Goal: Information Seeking & Learning: Learn about a topic

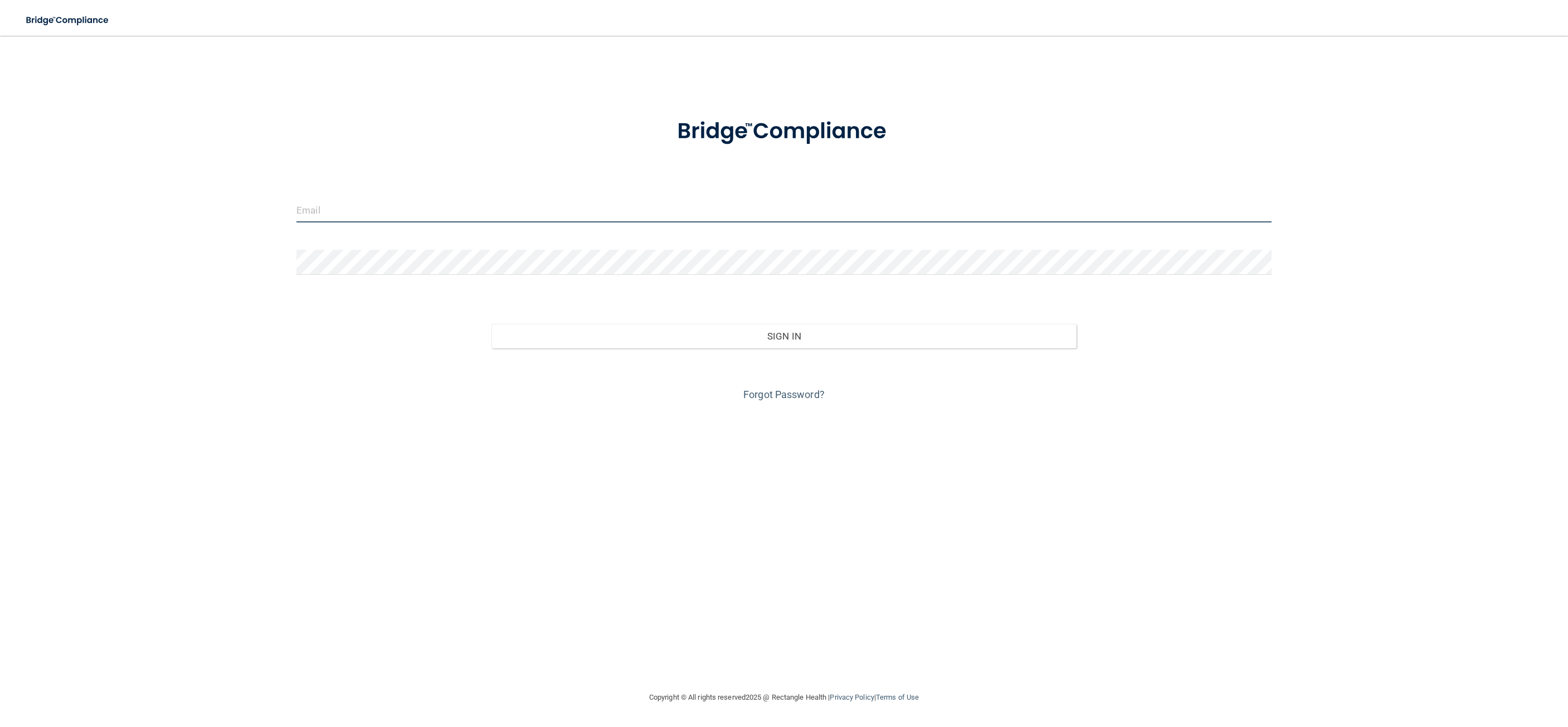
click at [430, 207] on input "email" at bounding box center [784, 210] width 975 height 25
type input "[EMAIL_ADDRESS][DOMAIN_NAME]"
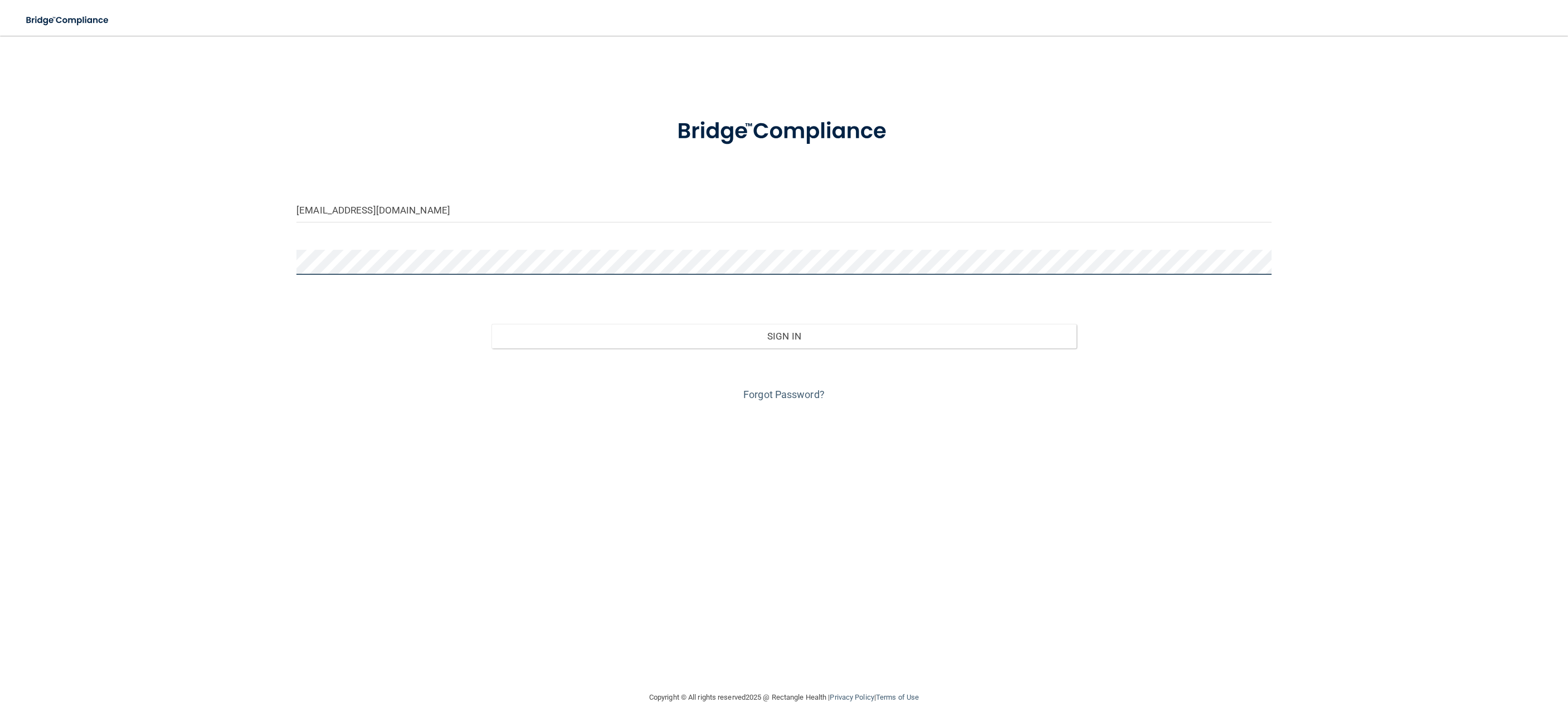
click at [492, 324] on button "Sign In" at bounding box center [784, 336] width 585 height 24
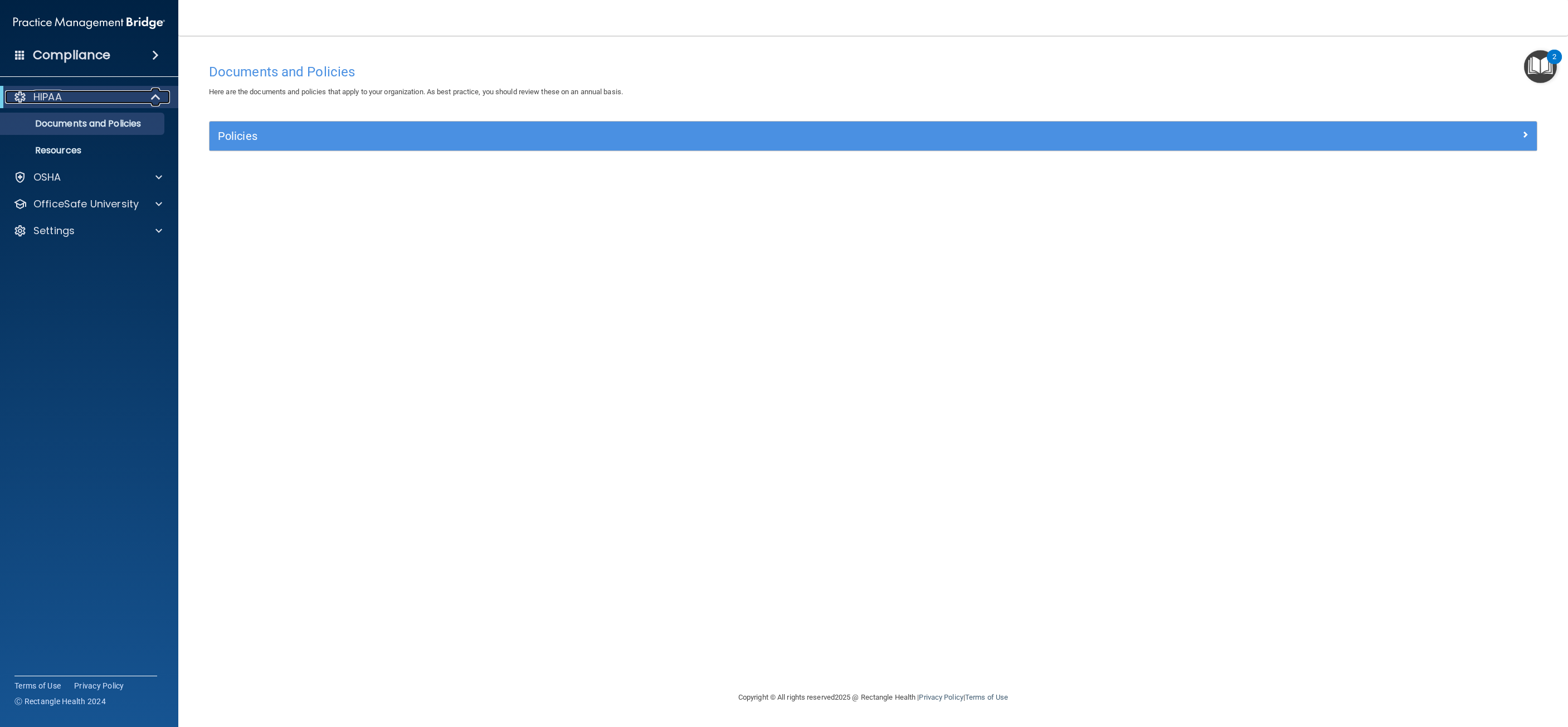
click at [52, 96] on p "HIPAA" at bounding box center [47, 97] width 28 height 14
click at [122, 96] on div "HIPAA" at bounding box center [73, 97] width 138 height 14
click at [120, 126] on p "Documents and Policies" at bounding box center [83, 124] width 152 height 11
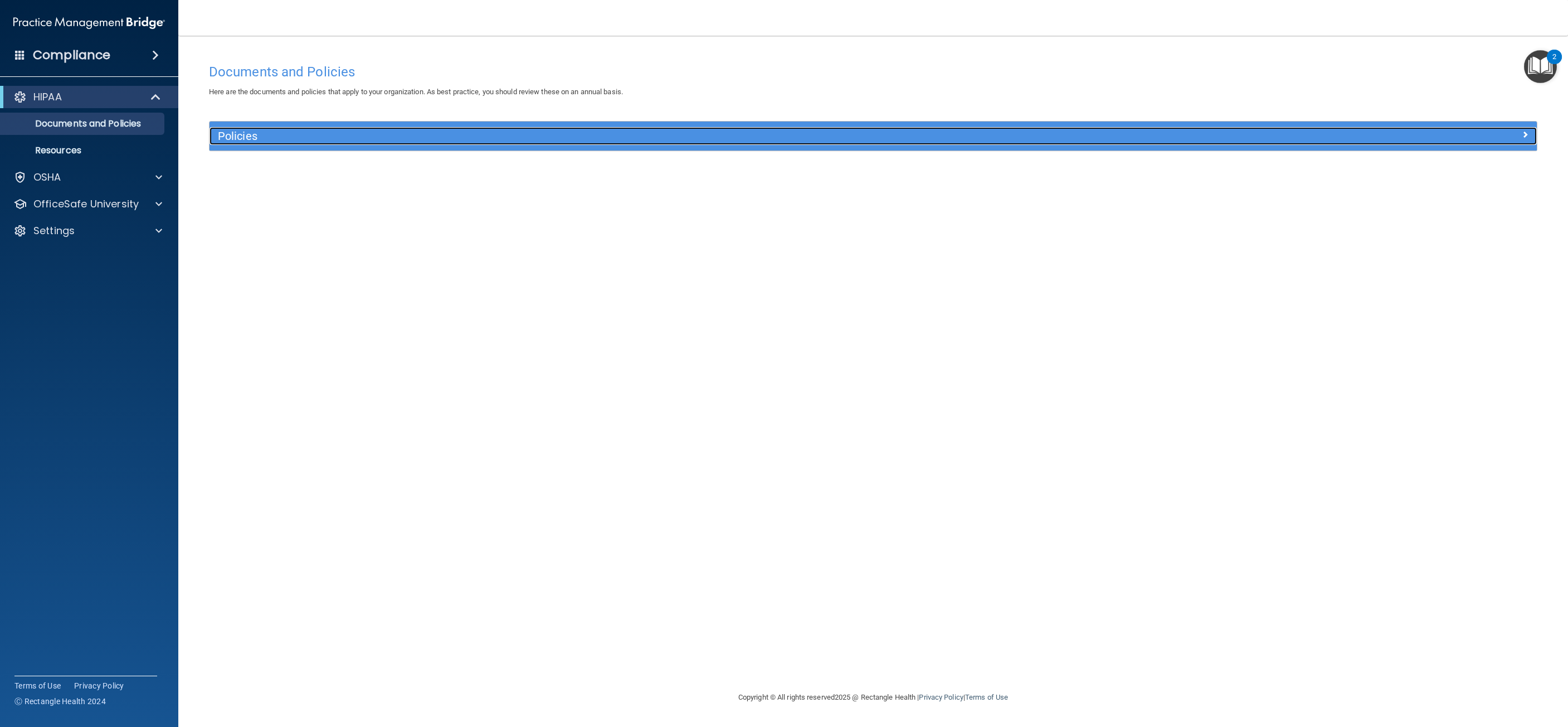
click at [294, 130] on div "Policies" at bounding box center [707, 136] width 996 height 18
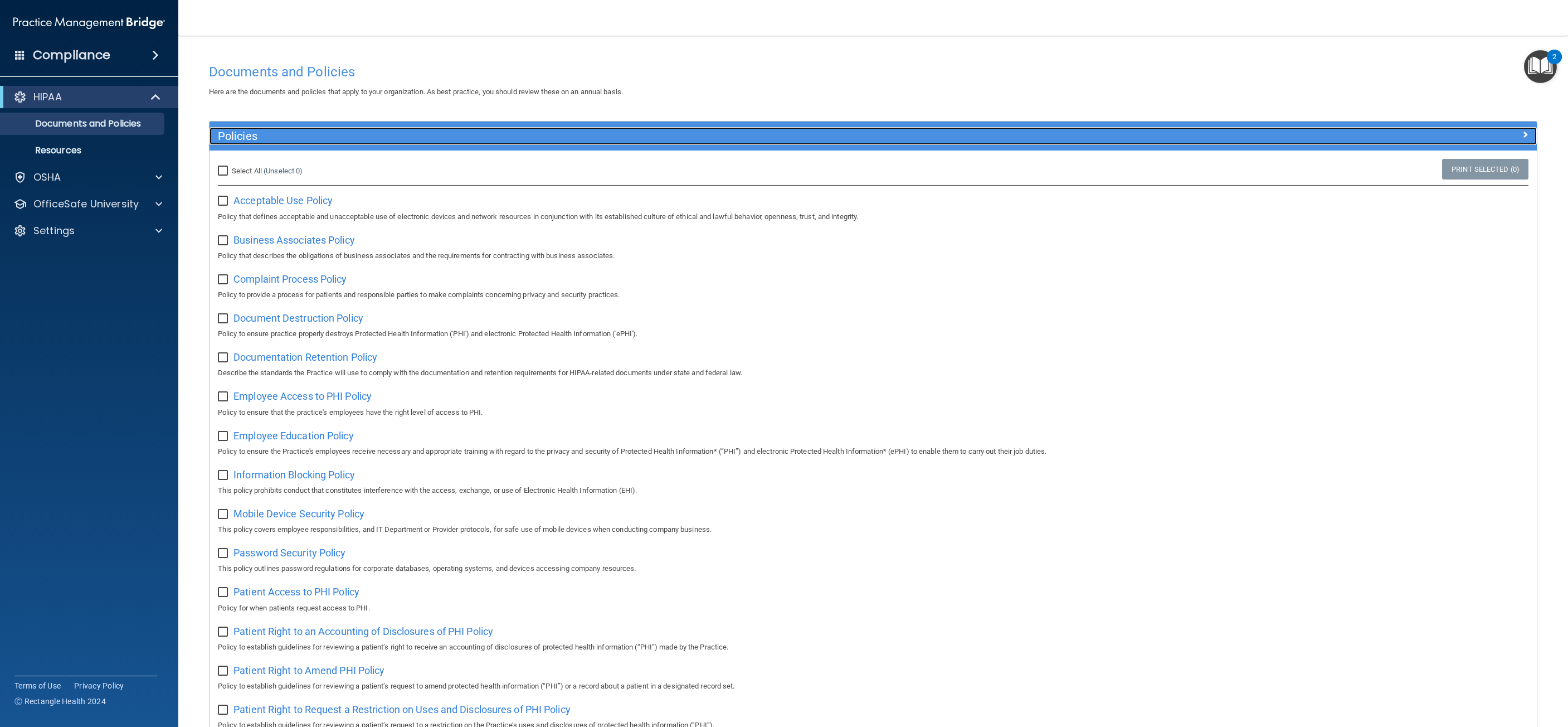
click at [267, 132] on h5 "Policies" at bounding box center [707, 135] width 979 height 12
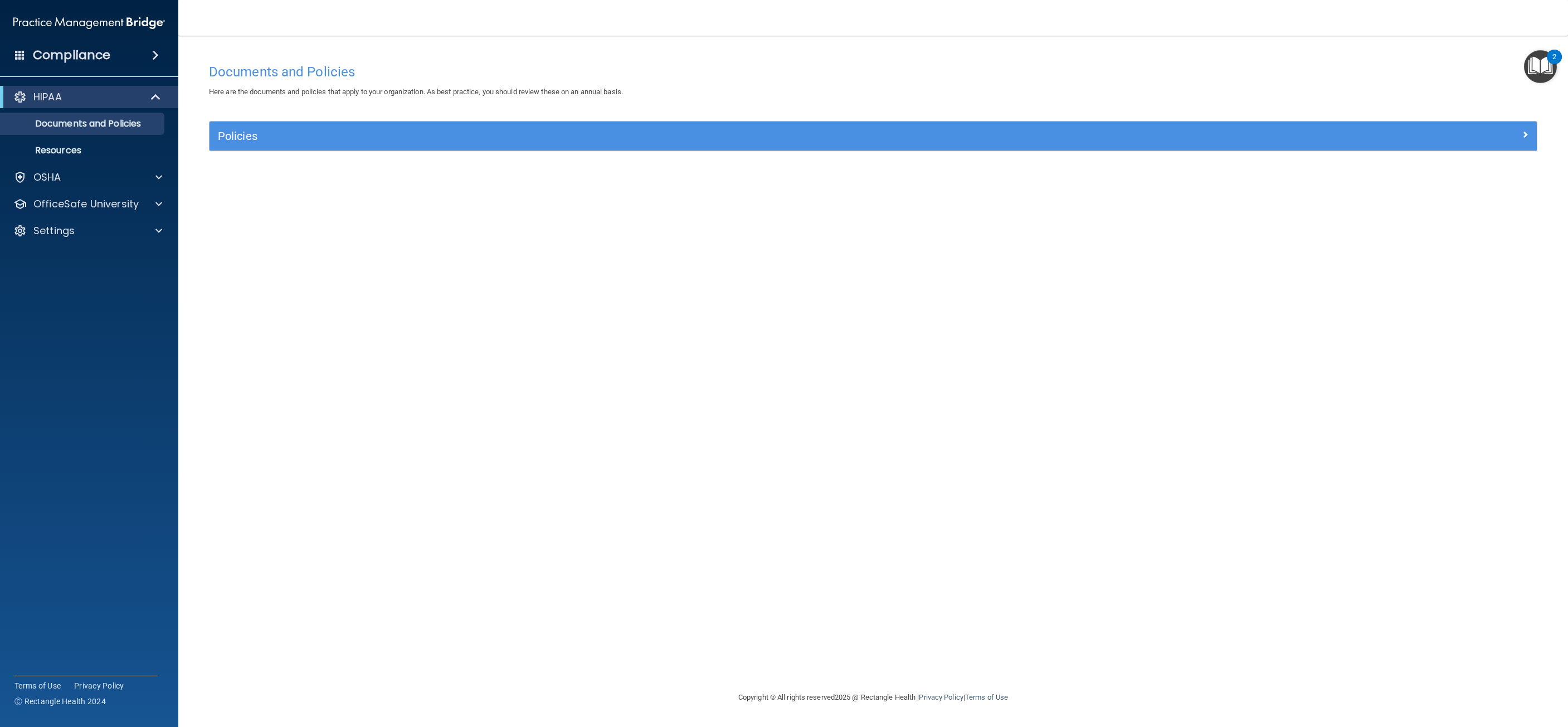
click at [152, 56] on span at bounding box center [156, 55] width 6 height 14
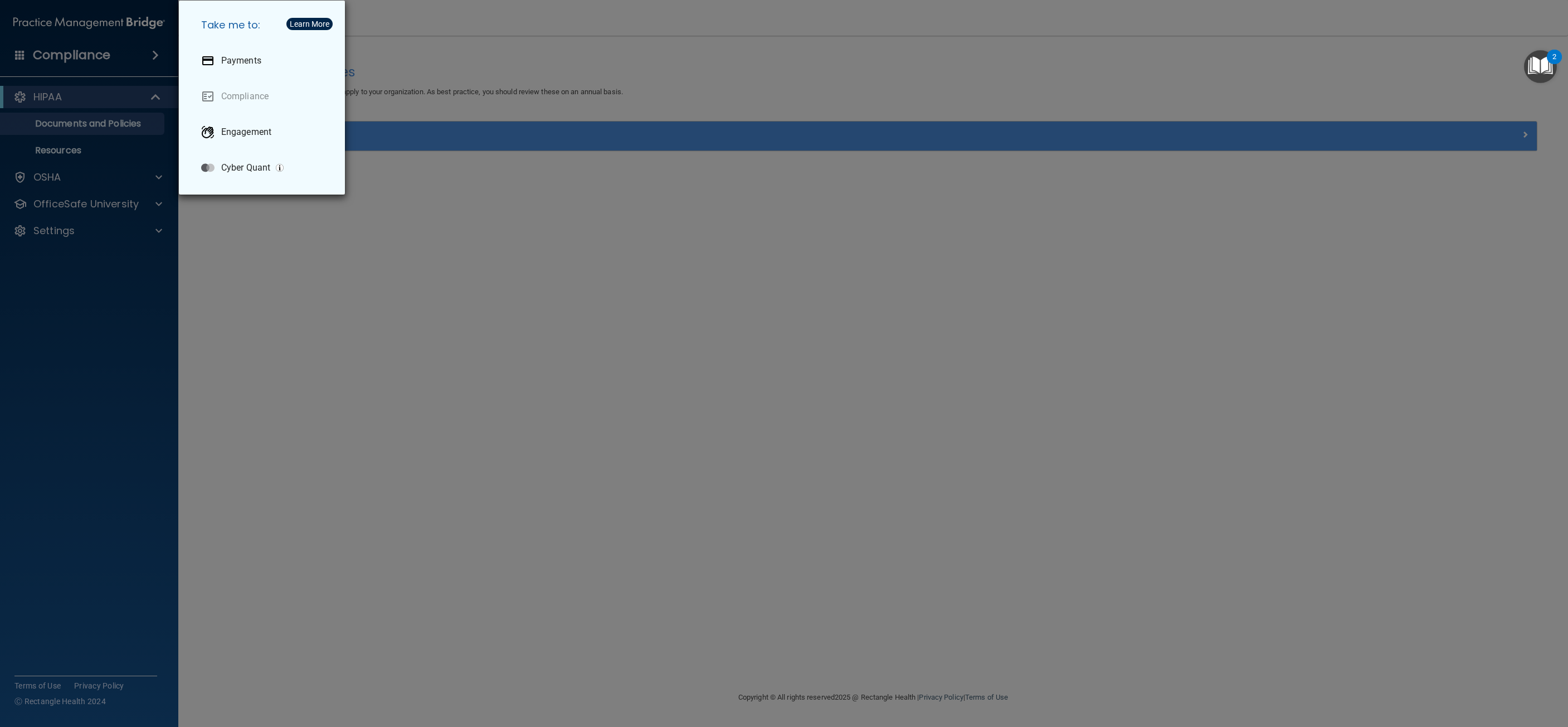
click at [90, 314] on div "Take me to: Payments Compliance Engagement Cyber Quant" at bounding box center [784, 364] width 1568 height 727
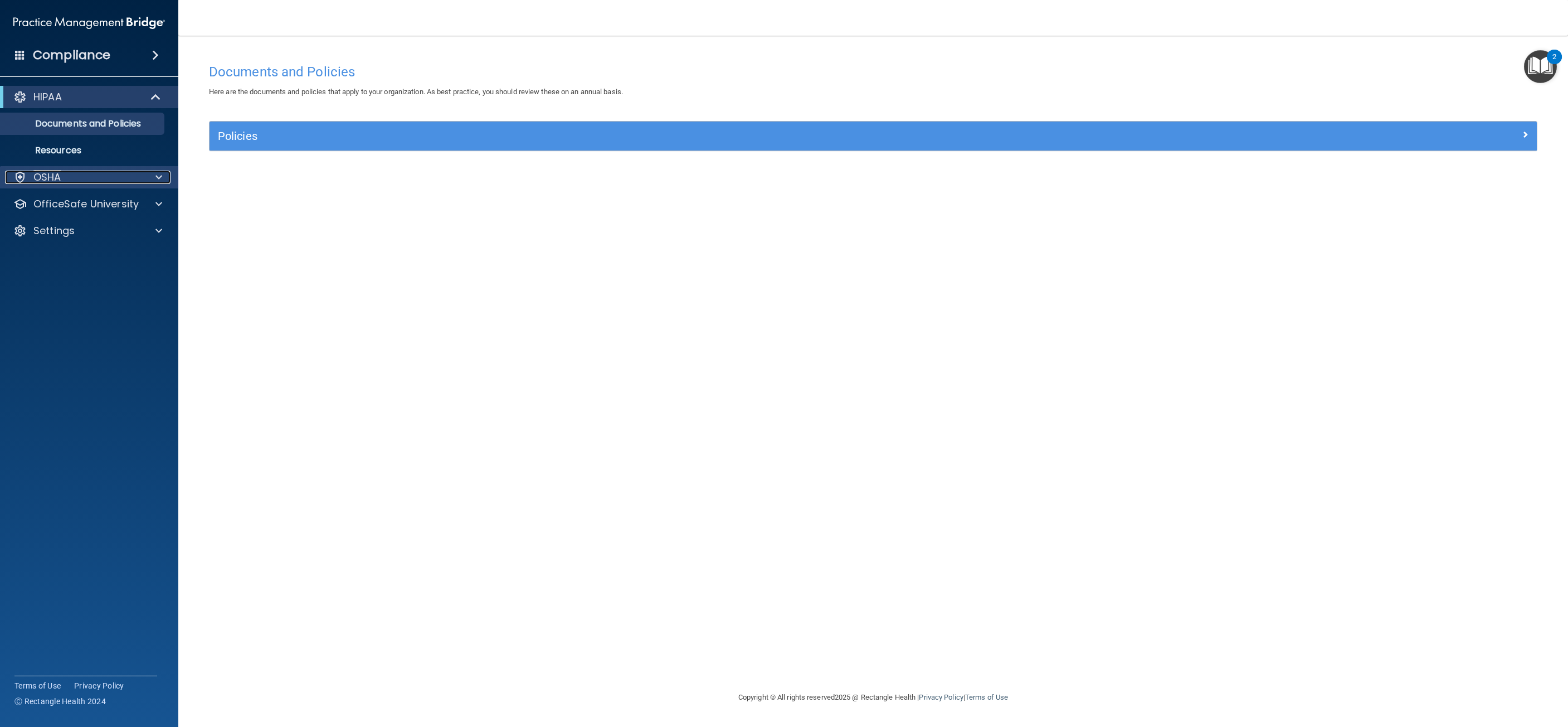
click at [158, 176] on span at bounding box center [159, 177] width 6 height 14
click at [155, 177] on div at bounding box center [157, 177] width 28 height 14
click at [131, 206] on p "OfficeSafe University" at bounding box center [85, 204] width 106 height 14
click at [68, 230] on p "HIPAA Training" at bounding box center [53, 231] width 92 height 11
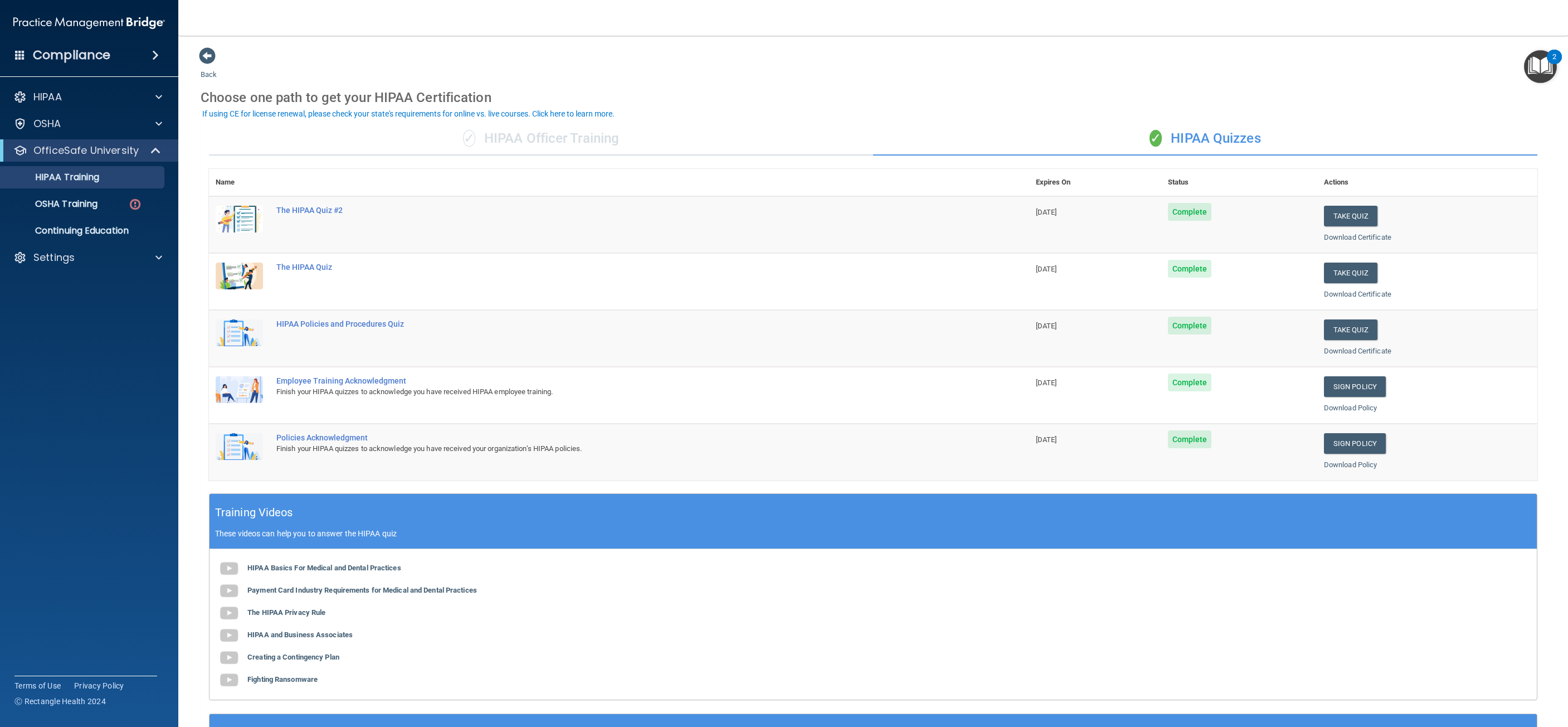
click at [1020, 77] on div "Back Choose one path to get your HIPAA Certification ✓ HIPAA Officer Training ✓…" at bounding box center [873, 421] width 1345 height 748
